Goal: Information Seeking & Learning: Learn about a topic

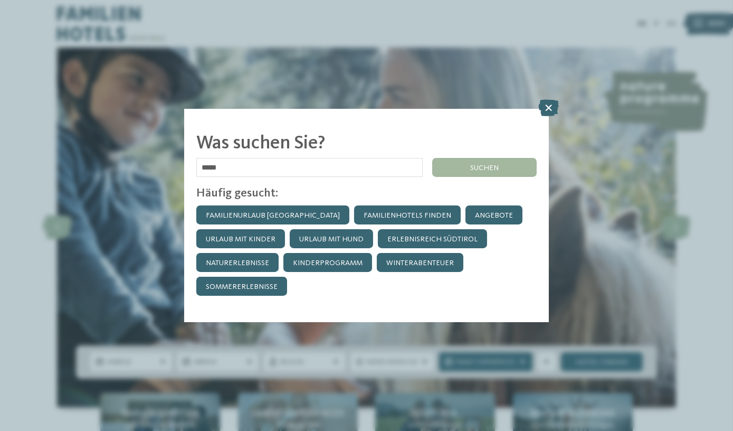
type input "*****"
click input "******" at bounding box center [0, 0] width 0 height 0
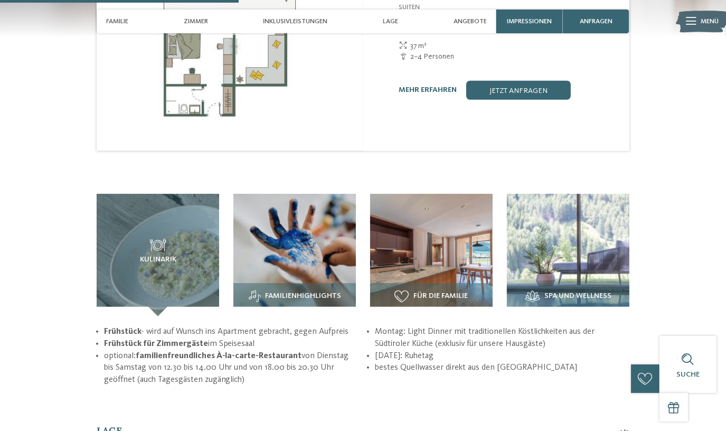
scroll to position [1008, 0]
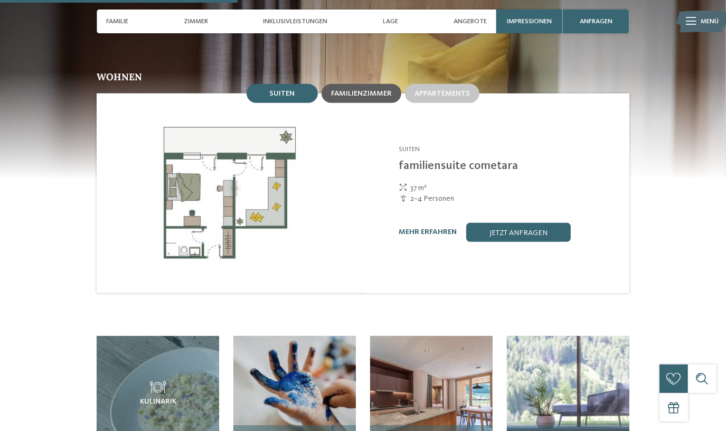
click at [368, 90] on span "Familienzimmer" at bounding box center [361, 93] width 61 height 7
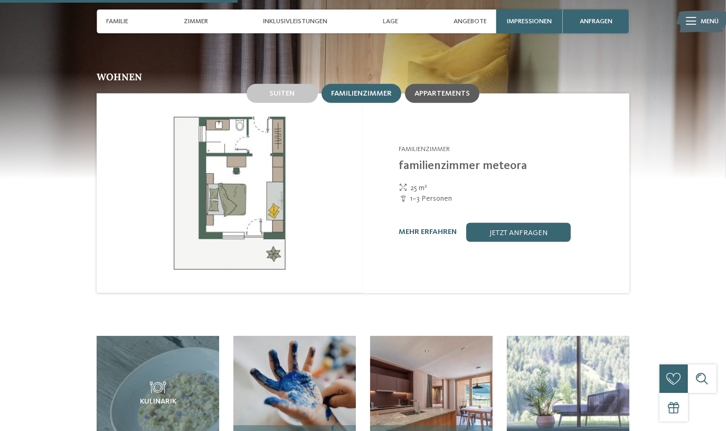
click at [455, 84] on div "Appartements" at bounding box center [442, 93] width 74 height 19
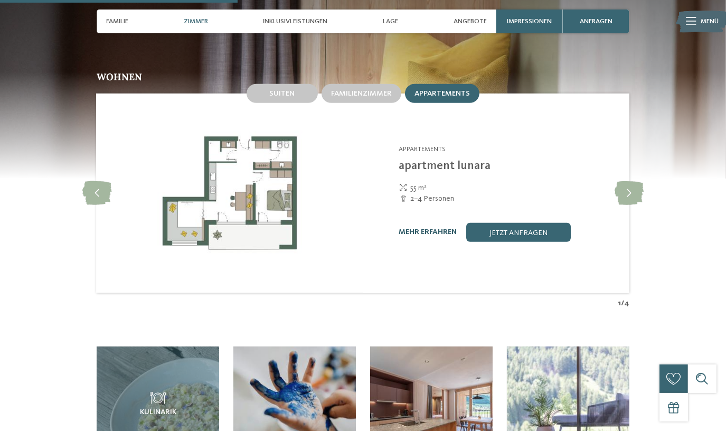
click at [434, 228] on link "mehr erfahren" at bounding box center [428, 231] width 58 height 7
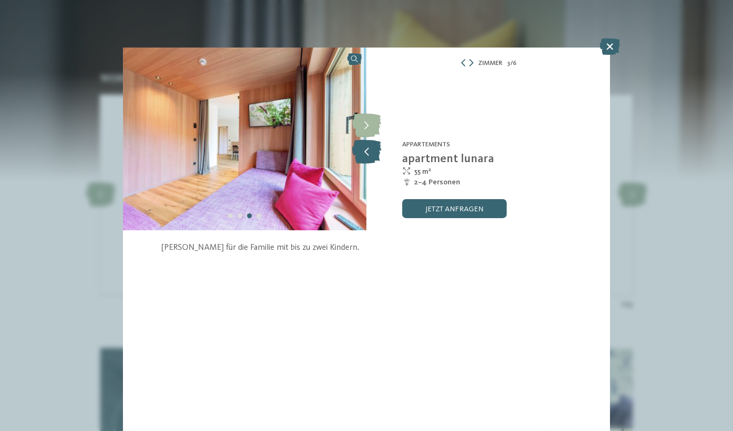
click at [369, 159] on icon at bounding box center [366, 152] width 29 height 24
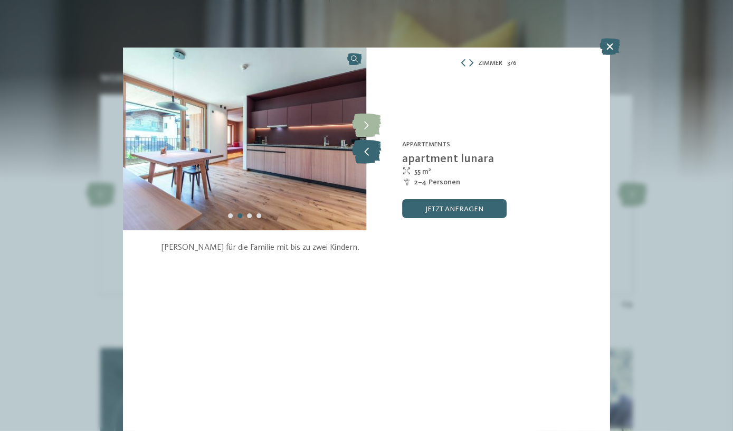
click at [369, 159] on icon at bounding box center [366, 152] width 29 height 24
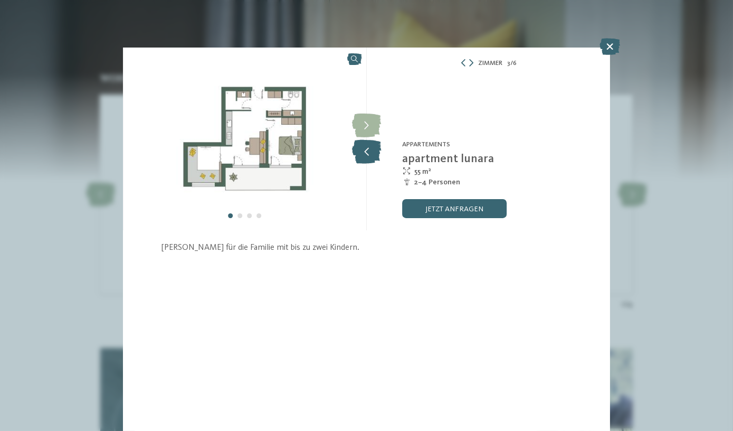
click at [369, 159] on icon at bounding box center [366, 152] width 29 height 24
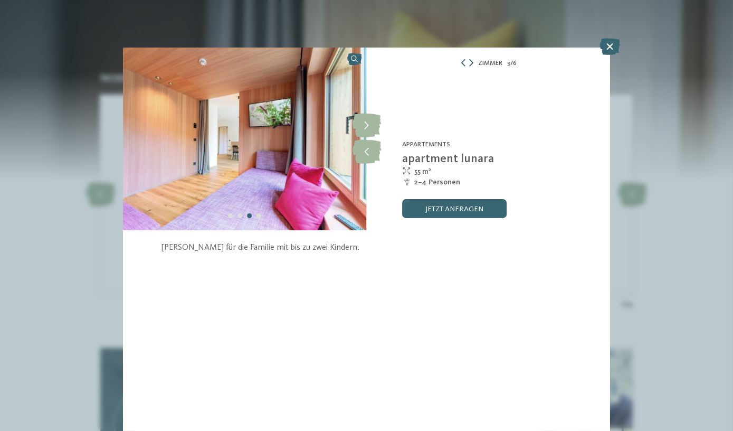
click at [608, 53] on icon at bounding box center [610, 46] width 21 height 17
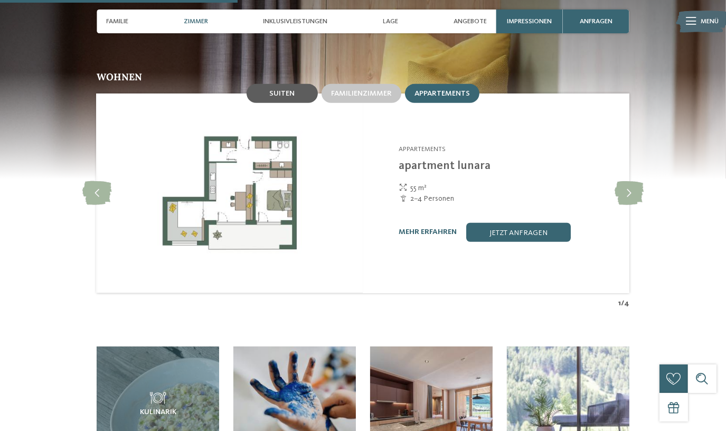
click at [307, 84] on div "Suiten" at bounding box center [282, 93] width 71 height 19
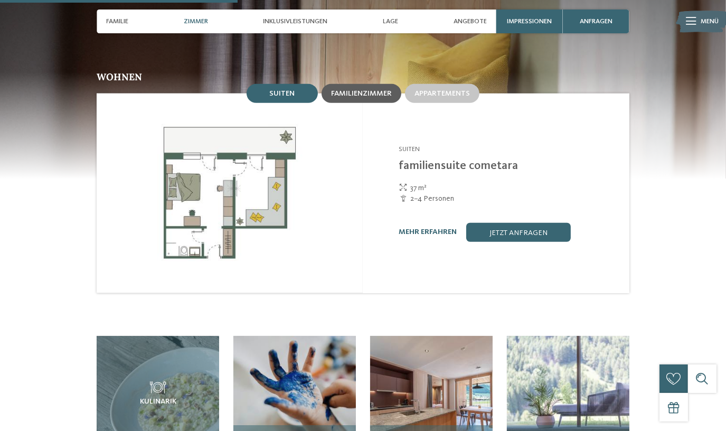
click at [376, 89] on div "Familienzimmer" at bounding box center [361, 93] width 61 height 9
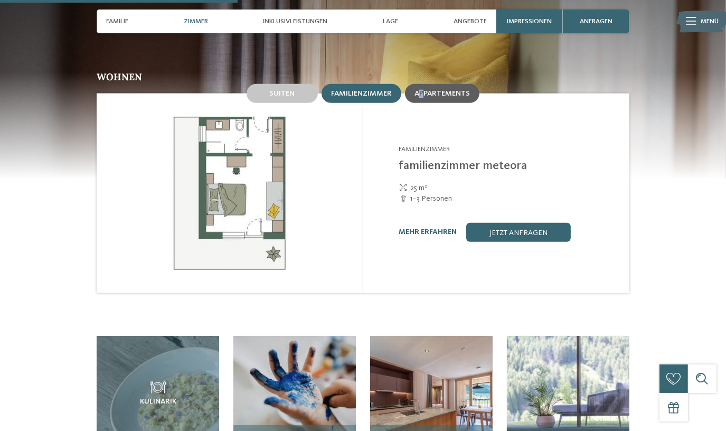
click at [422, 84] on div "Appartements" at bounding box center [442, 93] width 74 height 19
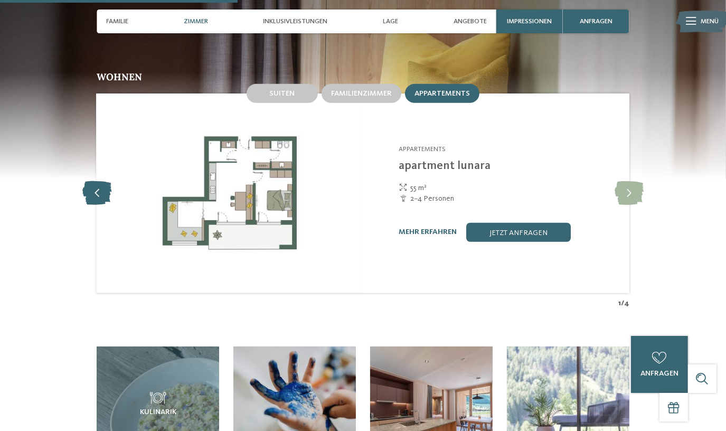
click at [93, 181] on icon at bounding box center [96, 193] width 29 height 24
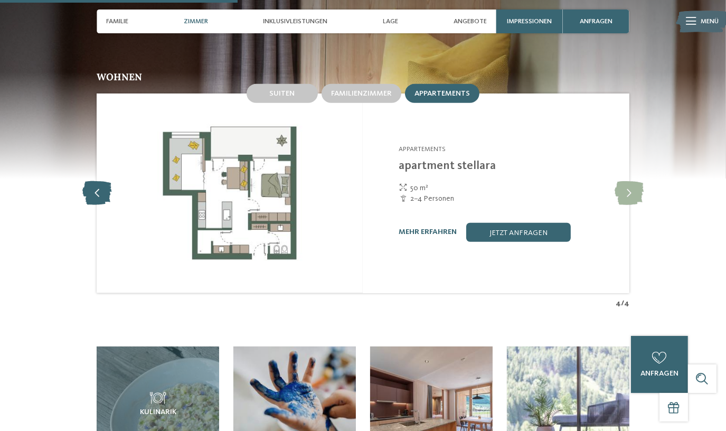
click at [93, 181] on icon at bounding box center [96, 193] width 29 height 24
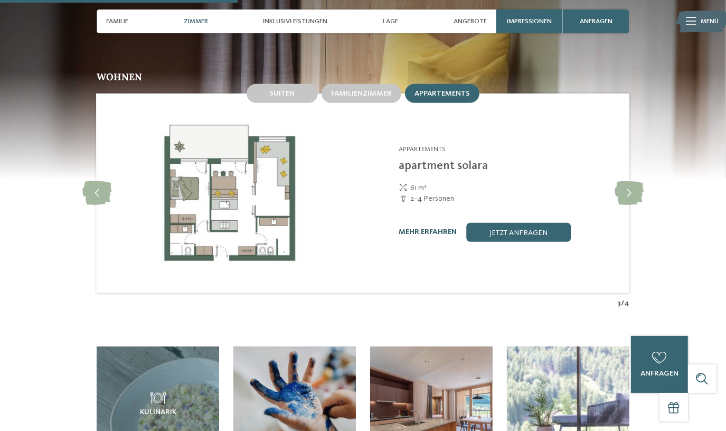
click at [419, 228] on link "mehr erfahren" at bounding box center [428, 231] width 58 height 7
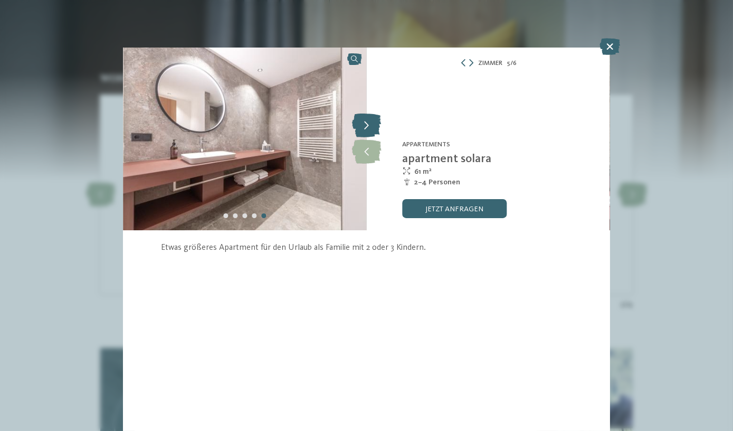
click at [358, 126] on icon at bounding box center [366, 126] width 29 height 24
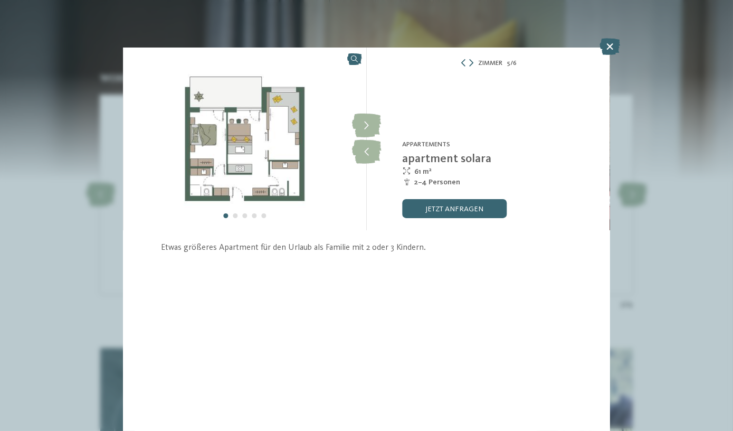
click at [464, 58] on div "Zimmer 5 / 6" at bounding box center [488, 63] width 243 height 12
click at [610, 50] on icon at bounding box center [610, 46] width 21 height 17
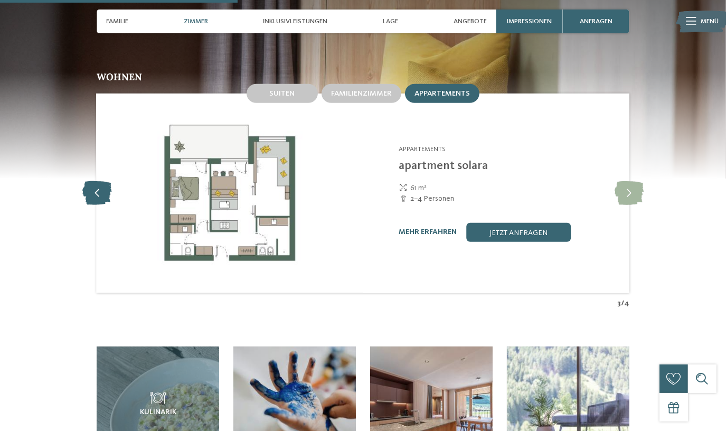
click at [100, 181] on icon at bounding box center [96, 193] width 29 height 24
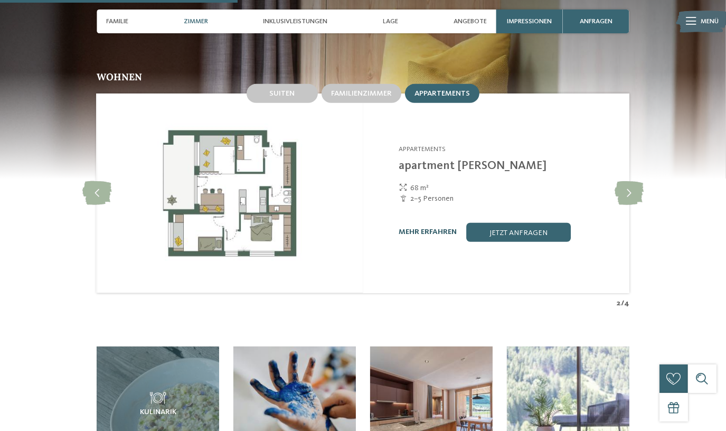
click at [418, 228] on link "mehr erfahren" at bounding box center [428, 231] width 58 height 7
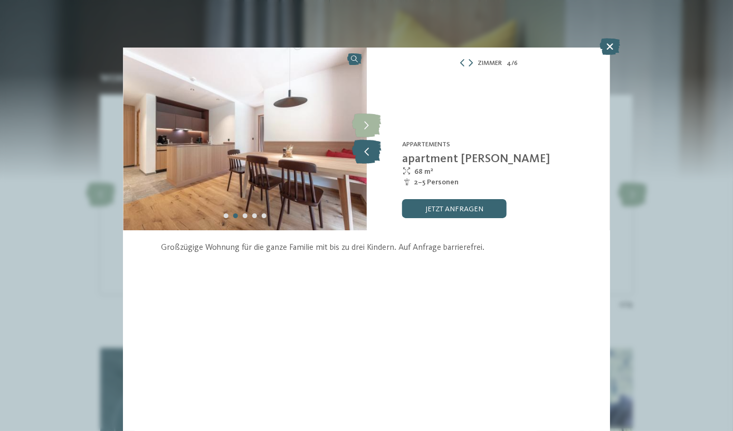
click at [374, 154] on icon at bounding box center [366, 152] width 29 height 24
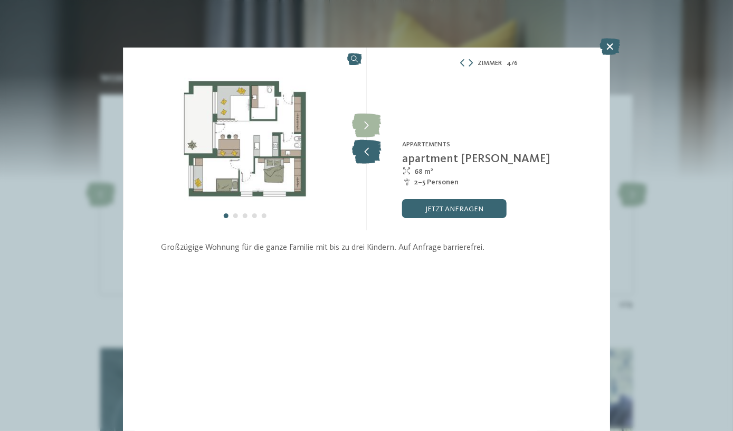
click at [374, 154] on icon at bounding box center [366, 152] width 29 height 24
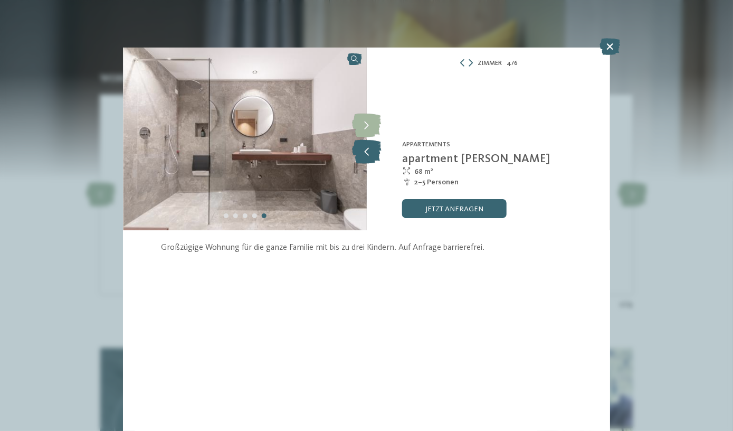
click at [374, 154] on icon at bounding box center [366, 152] width 29 height 24
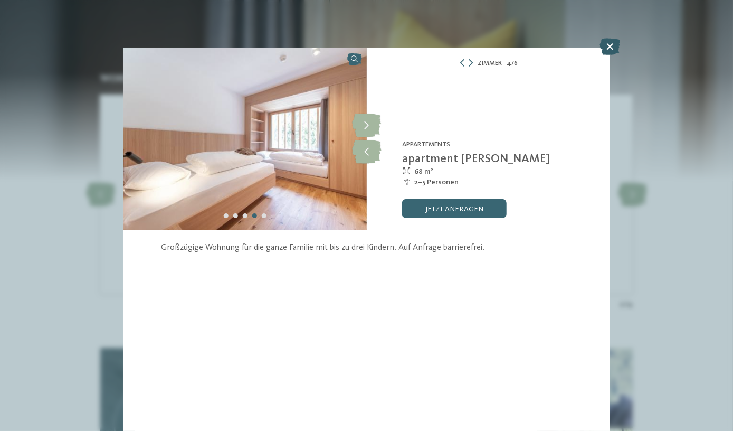
click at [614, 48] on icon at bounding box center [610, 46] width 21 height 17
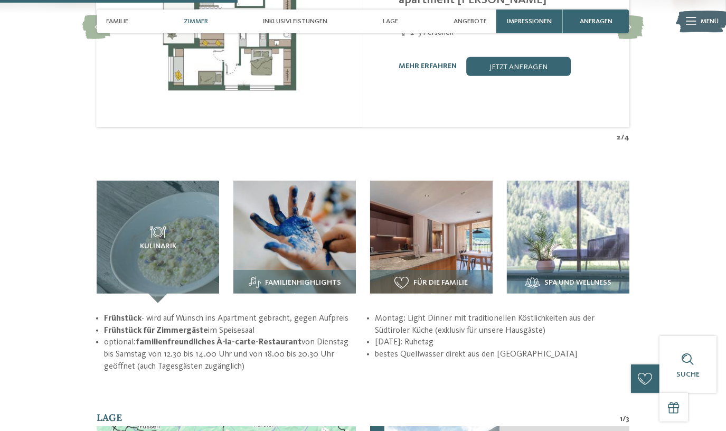
scroll to position [1247, 0]
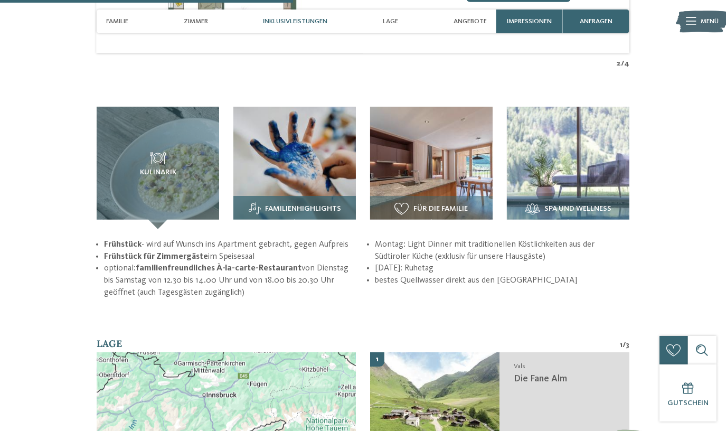
click at [310, 205] on span "Familienhighlights" at bounding box center [303, 209] width 76 height 8
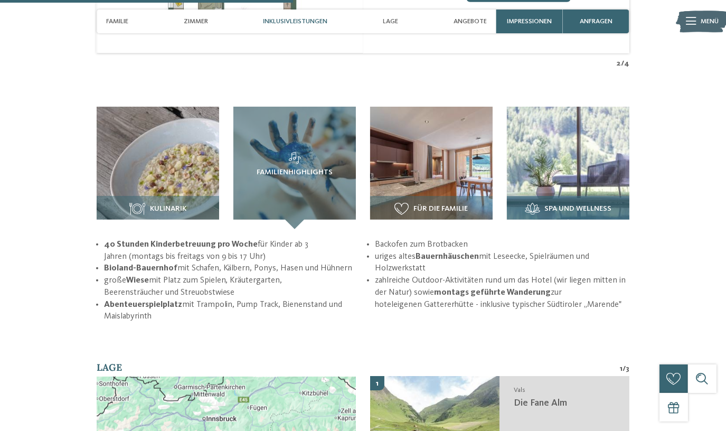
click at [537, 196] on div "Spa und Wellness" at bounding box center [568, 212] width 122 height 33
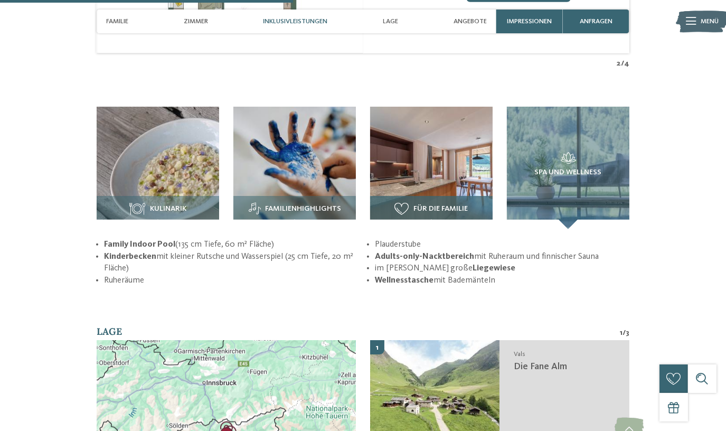
click at [446, 175] on img at bounding box center [431, 168] width 122 height 122
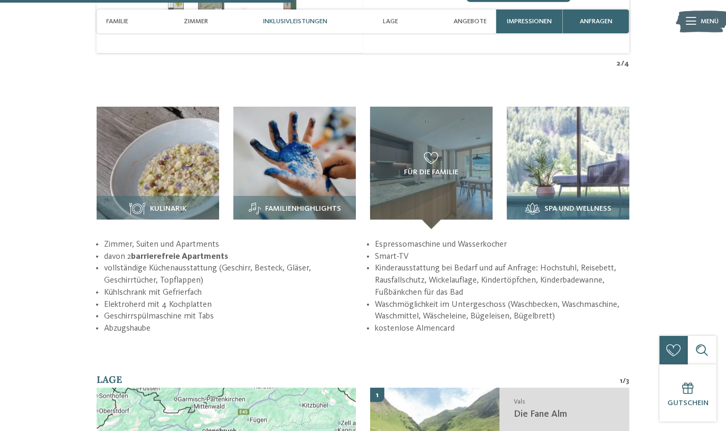
click at [529, 172] on img at bounding box center [568, 168] width 122 height 122
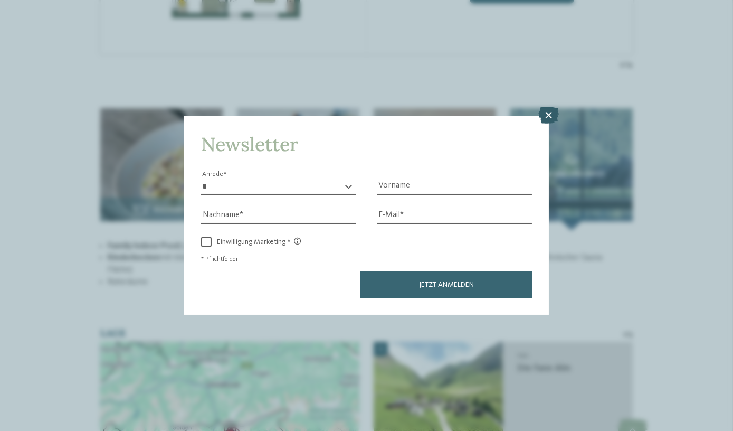
click at [543, 109] on icon at bounding box center [548, 115] width 21 height 17
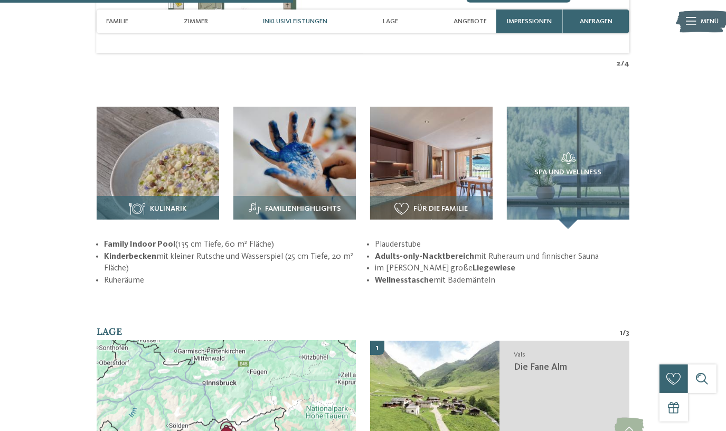
click at [159, 158] on img at bounding box center [158, 168] width 122 height 122
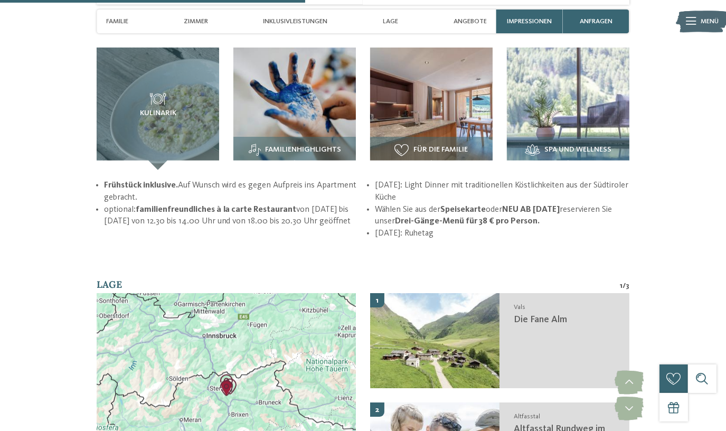
scroll to position [1295, 0]
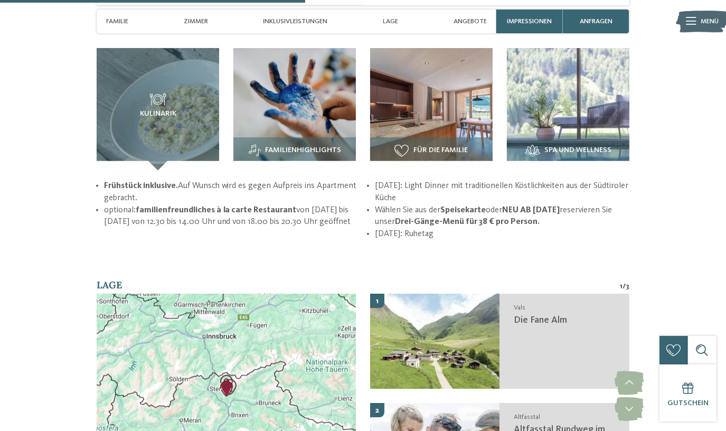
click at [456, 180] on li "[DATE]: Light Dinner mit traditionellen Köstlichkeiten aus der Südtiroler Küche" at bounding box center [502, 192] width 254 height 24
drag, startPoint x: 287, startPoint y: 165, endPoint x: 328, endPoint y: 178, distance: 43.2
click at [328, 180] on li "Frühstück inklusive. Auf Wunsch wird es gegen Aufpreis ins Apartment gebracht." at bounding box center [231, 192] width 254 height 24
drag, startPoint x: 328, startPoint y: 178, endPoint x: 402, endPoint y: 196, distance: 76.6
click at [402, 204] on li "Wählen Sie aus der Speisekarte oder NEU AB DEZEMBER 2025 reservieren Sie unser …" at bounding box center [502, 216] width 254 height 24
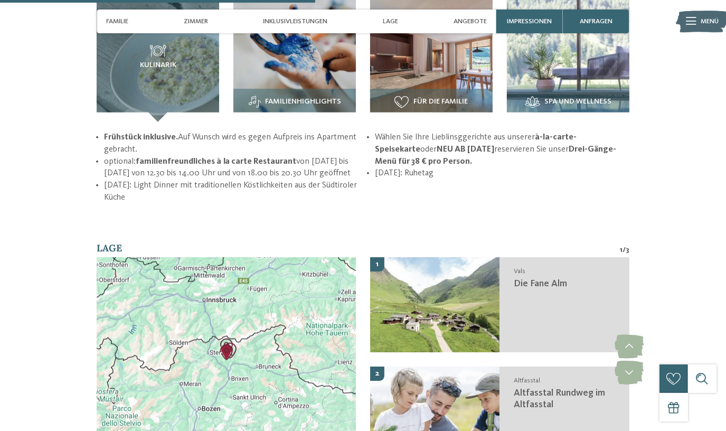
scroll to position [1343, 0]
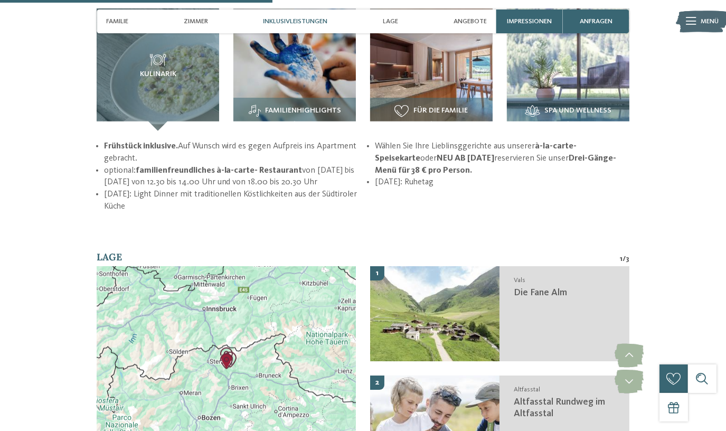
scroll to position [1343, 0]
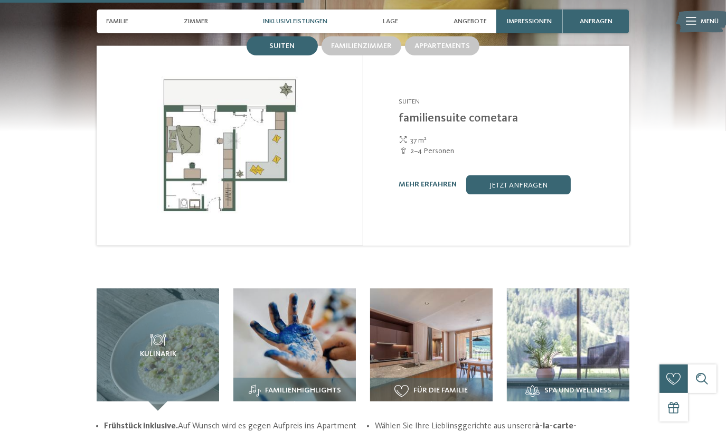
scroll to position [1295, 0]
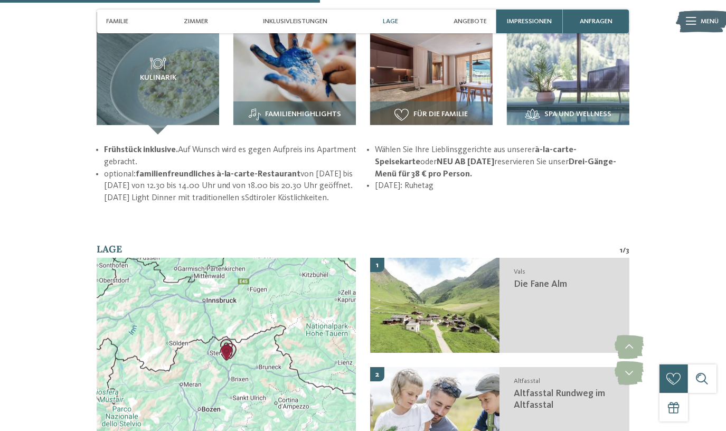
scroll to position [1295, 0]
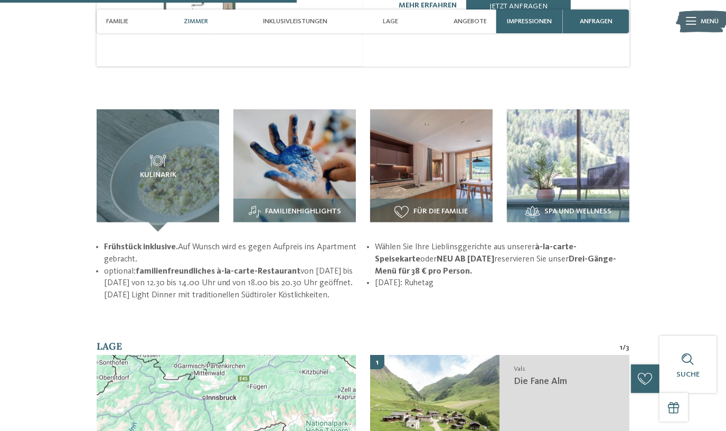
scroll to position [1199, 0]
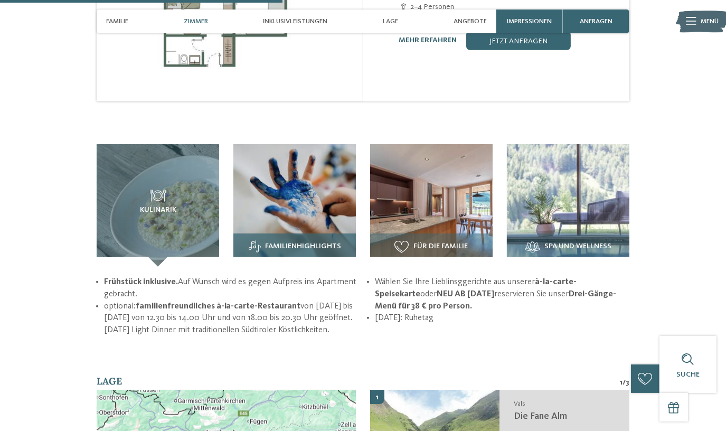
click at [307, 191] on img at bounding box center [294, 205] width 122 height 122
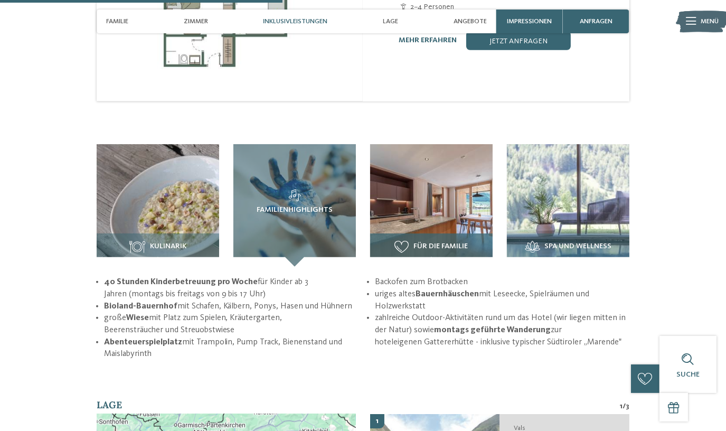
click at [412, 198] on img at bounding box center [431, 205] width 122 height 122
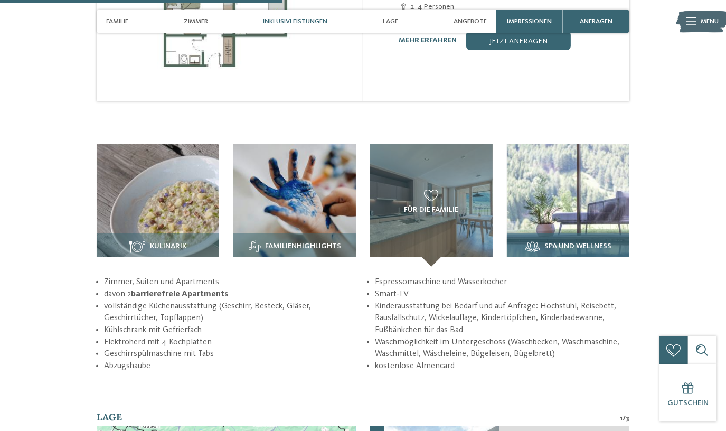
click at [556, 192] on img at bounding box center [568, 205] width 122 height 122
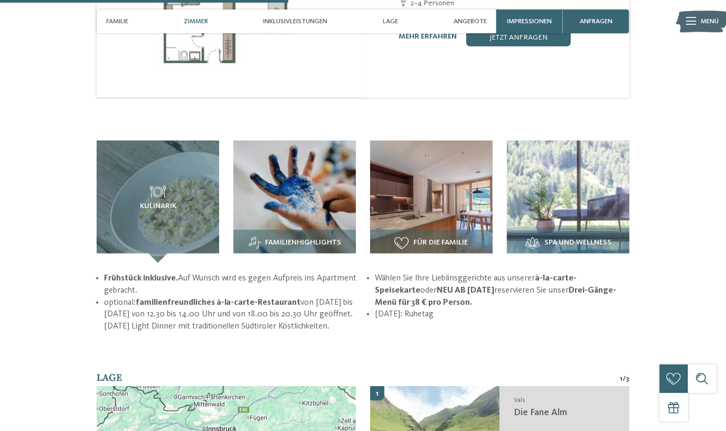
scroll to position [1199, 0]
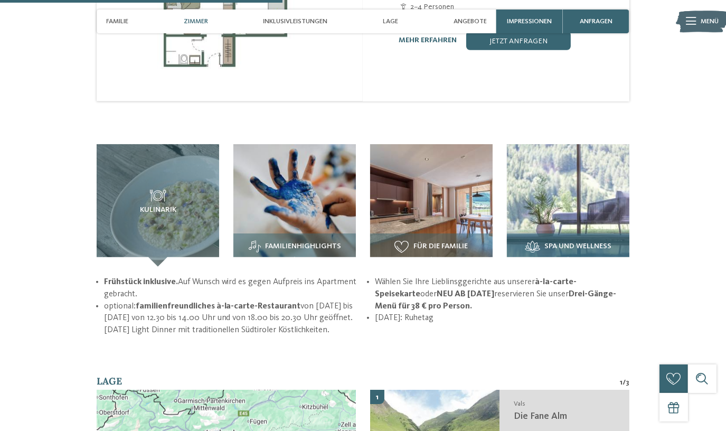
click at [532, 199] on img at bounding box center [568, 205] width 122 height 122
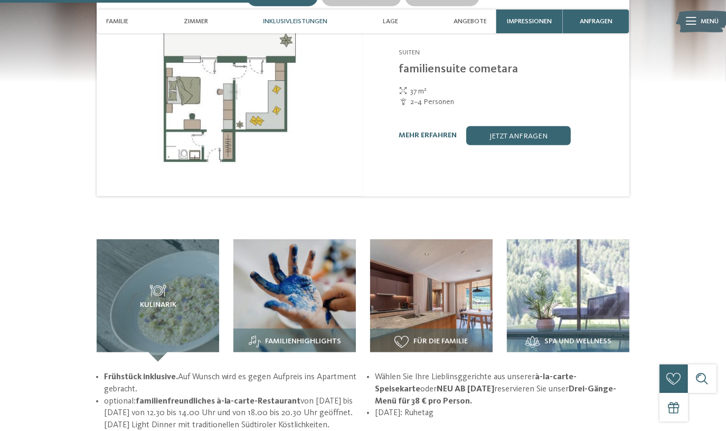
scroll to position [1199, 0]
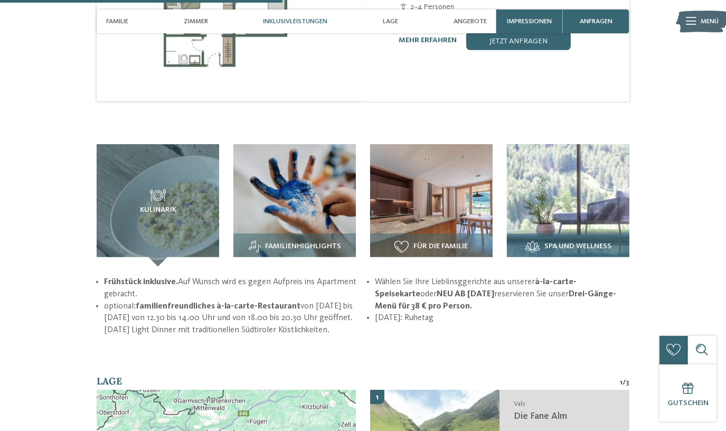
click at [559, 209] on img at bounding box center [568, 205] width 122 height 122
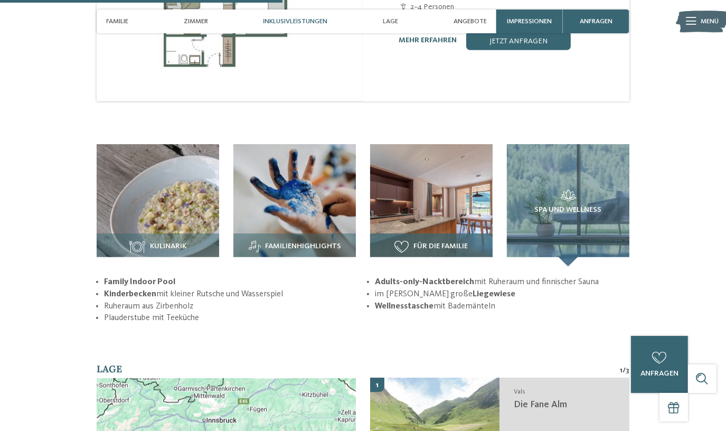
click at [435, 195] on img at bounding box center [431, 205] width 122 height 122
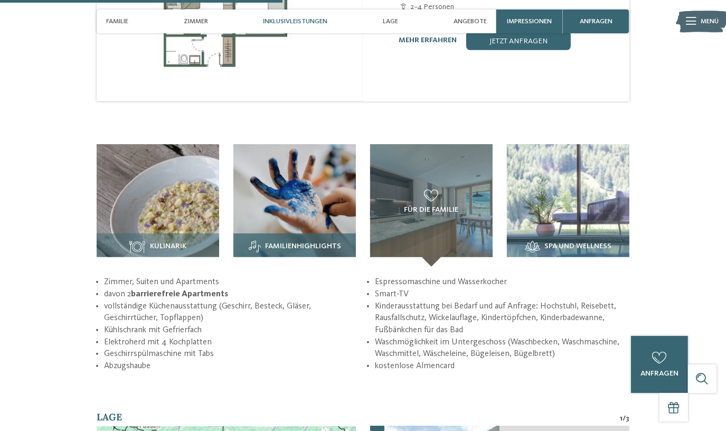
click at [320, 196] on img at bounding box center [294, 205] width 122 height 122
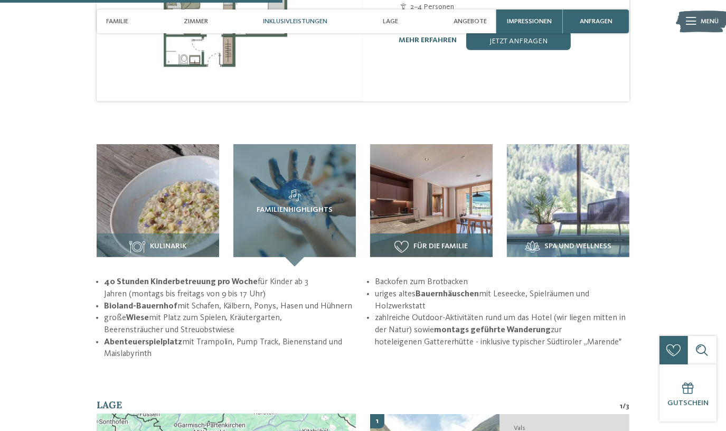
click at [426, 195] on img at bounding box center [431, 205] width 122 height 122
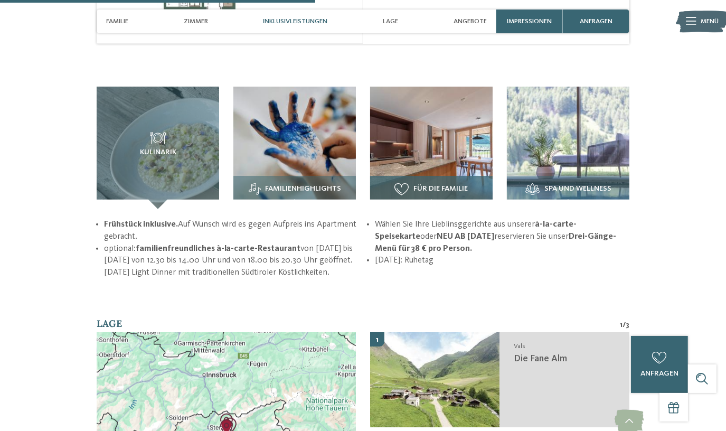
scroll to position [1247, 0]
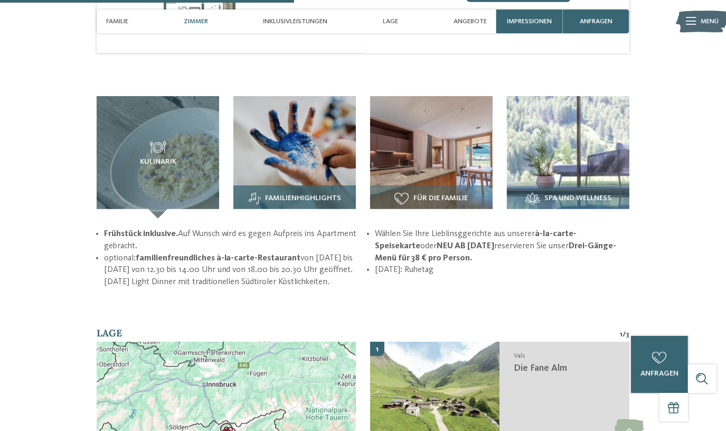
click at [302, 185] on div "Familienhighlights" at bounding box center [294, 201] width 122 height 33
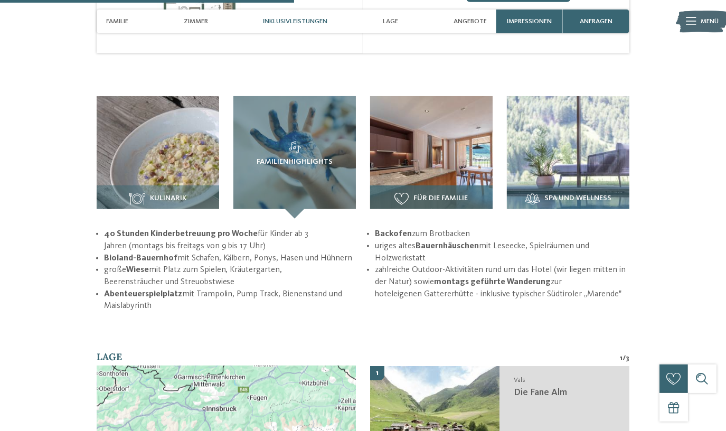
click at [413, 153] on img at bounding box center [431, 157] width 122 height 122
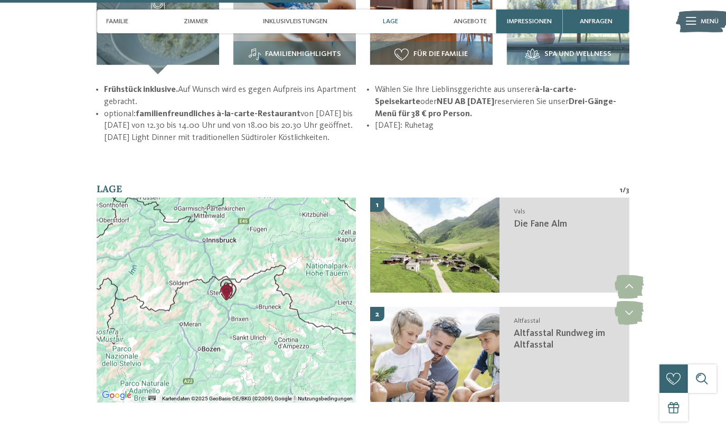
scroll to position [1247, 0]
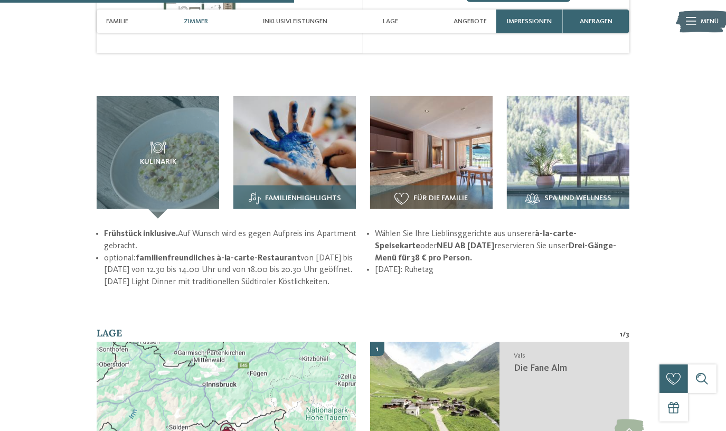
click at [330, 156] on img at bounding box center [294, 157] width 122 height 122
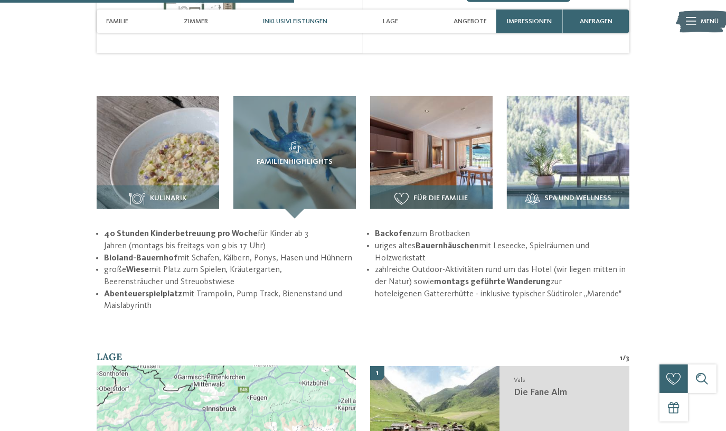
click at [428, 153] on img at bounding box center [431, 157] width 122 height 122
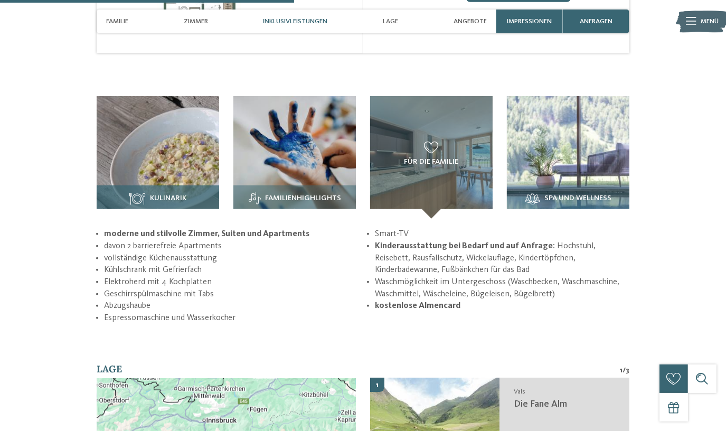
click at [165, 124] on img at bounding box center [158, 157] width 122 height 122
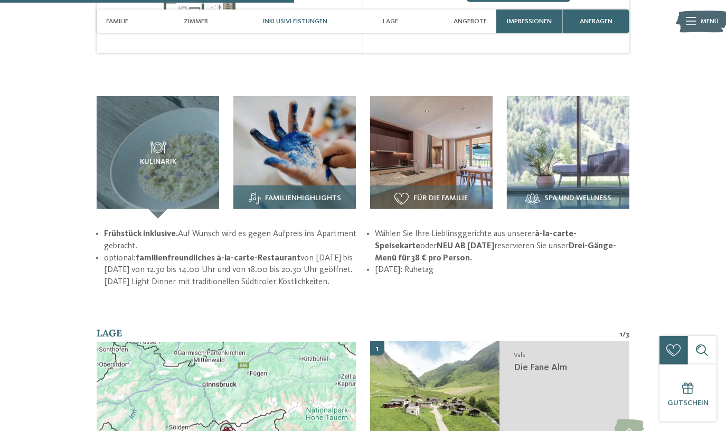
click at [317, 131] on img at bounding box center [294, 157] width 122 height 122
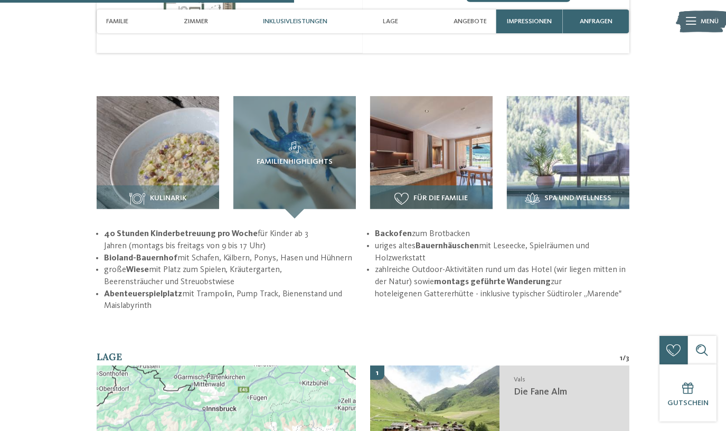
click at [432, 139] on img at bounding box center [431, 157] width 122 height 122
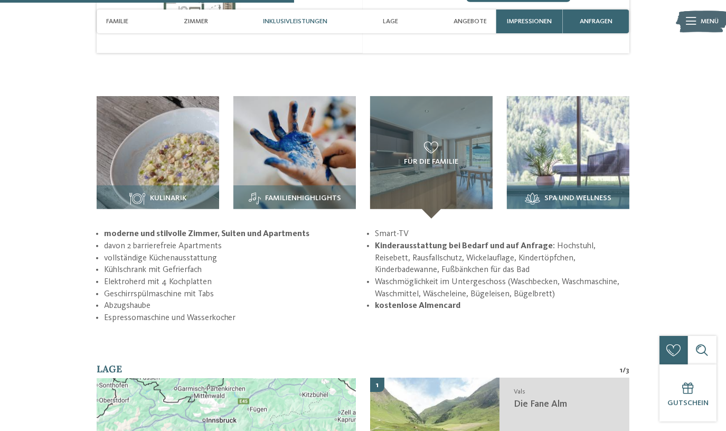
click at [566, 151] on img at bounding box center [568, 157] width 122 height 122
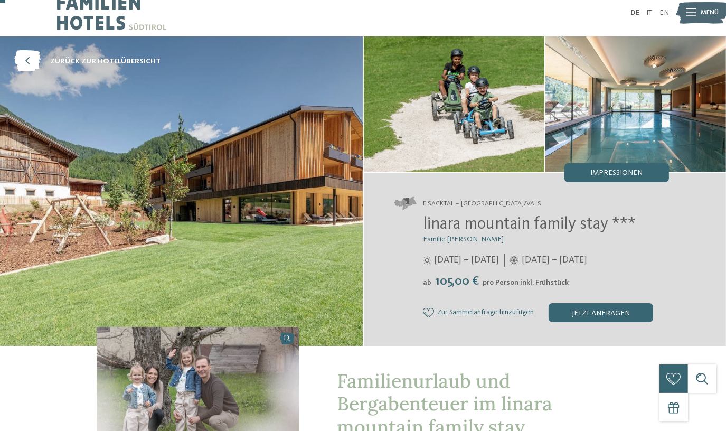
scroll to position [0, 0]
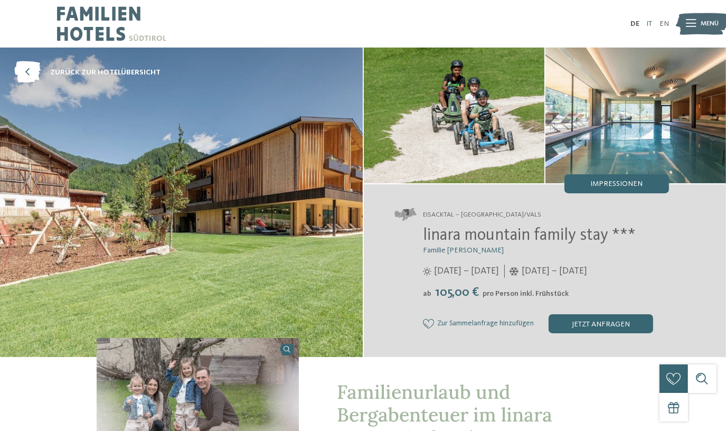
click at [647, 20] on link "IT" at bounding box center [649, 23] width 6 height 7
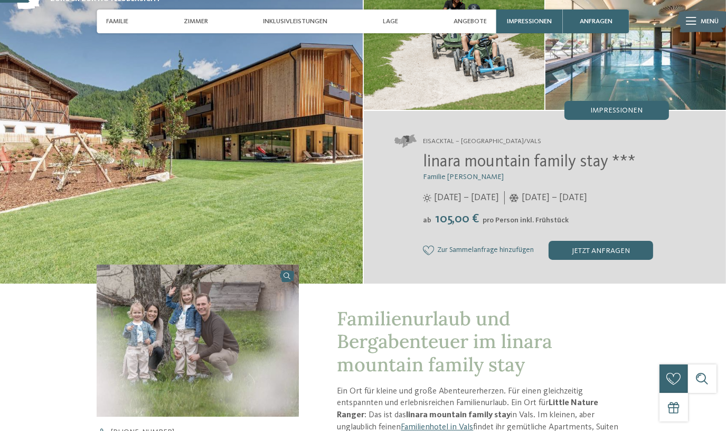
scroll to position [195, 0]
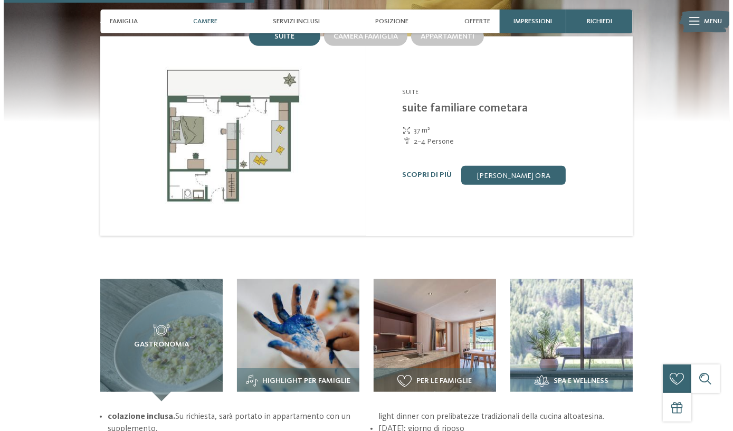
scroll to position [1295, 0]
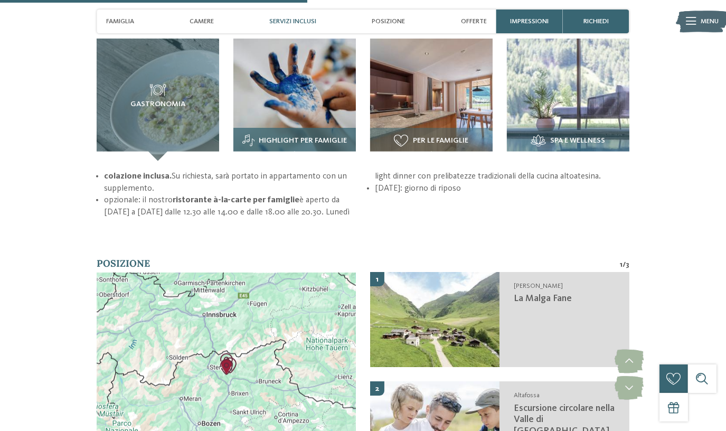
click at [268, 83] on img at bounding box center [294, 100] width 122 height 122
